Goal: Task Accomplishment & Management: Manage account settings

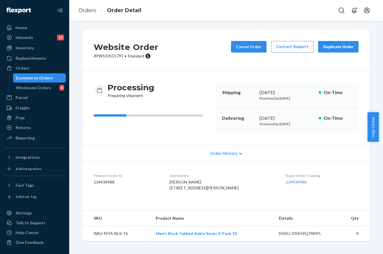
click at [29, 67] on div "Orders" at bounding box center [34, 68] width 61 height 8
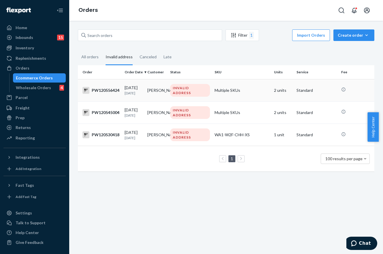
click at [253, 90] on td "Multiple SKUs" at bounding box center [241, 90] width 59 height 22
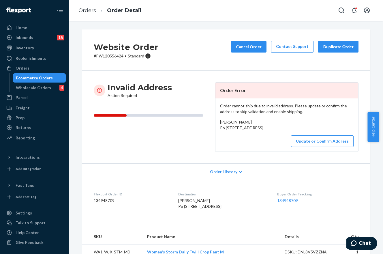
drag, startPoint x: 257, startPoint y: 133, endPoint x: 216, endPoint y: 128, distance: 41.0
click at [216, 128] on div "Order cannot ship due to invalid address. Please update or confirm the address …" at bounding box center [286, 124] width 143 height 53
copy span "Po [STREET_ADDRESS]"
click at [323, 147] on button "Update or Confirm Address" at bounding box center [322, 141] width 63 height 12
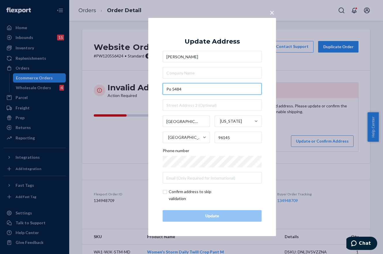
click at [170, 89] on input "Po 5484" at bounding box center [212, 89] width 99 height 12
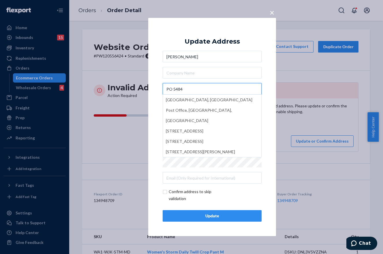
type input "PO 5484"
click at [269, 76] on div "× Update Address [PERSON_NAME][GEOGRAPHIC_DATA][STREET_ADDRESS][GEOGRAPHIC_DATA…" at bounding box center [212, 127] width 128 height 218
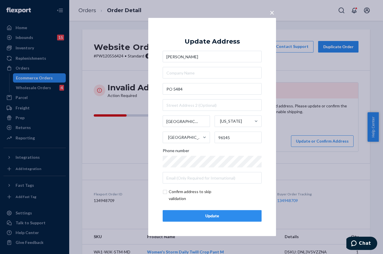
click at [274, 10] on span "×" at bounding box center [272, 12] width 5 height 10
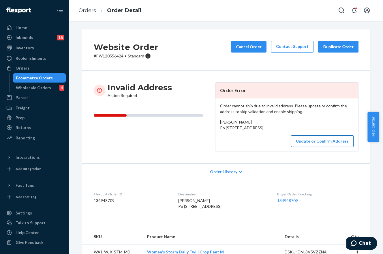
click at [297, 147] on button "Update or Confirm Address" at bounding box center [322, 141] width 63 height 12
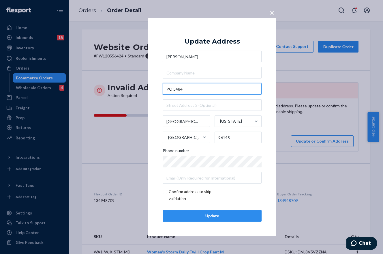
click at [173, 89] on input "PO 5484" at bounding box center [212, 89] width 99 height 12
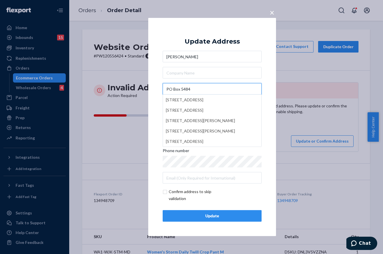
type input "PO Box 5484"
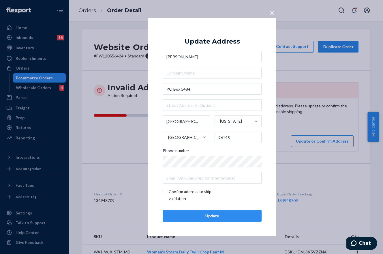
click at [268, 77] on div "× Update Address [PERSON_NAME][GEOGRAPHIC_DATA][STREET_ADDRESS][US_STATE] Phone…" at bounding box center [212, 127] width 128 height 218
click at [229, 218] on div "Update" at bounding box center [212, 216] width 89 height 6
